Goal: Task Accomplishment & Management: Manage account settings

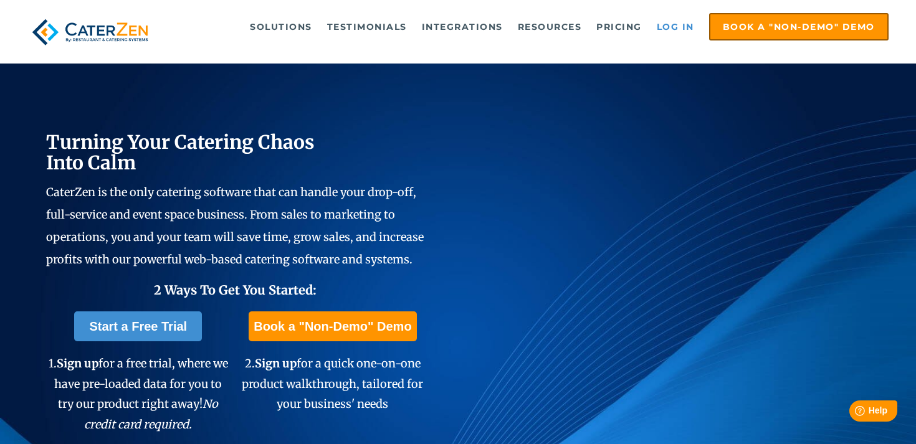
click at [668, 18] on link "Log in" at bounding box center [676, 26] width 50 height 25
click at [683, 24] on link "Log in" at bounding box center [676, 26] width 50 height 25
click at [684, 26] on link "Log in" at bounding box center [676, 26] width 50 height 25
